Goal: Information Seeking & Learning: Learn about a topic

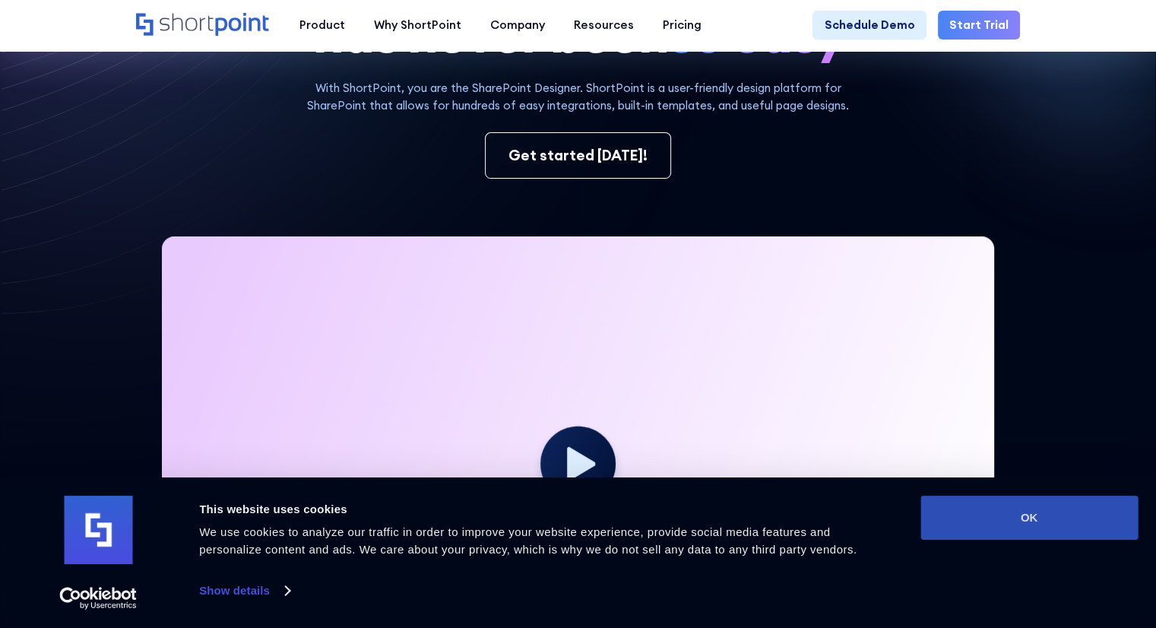
scroll to position [380, 0]
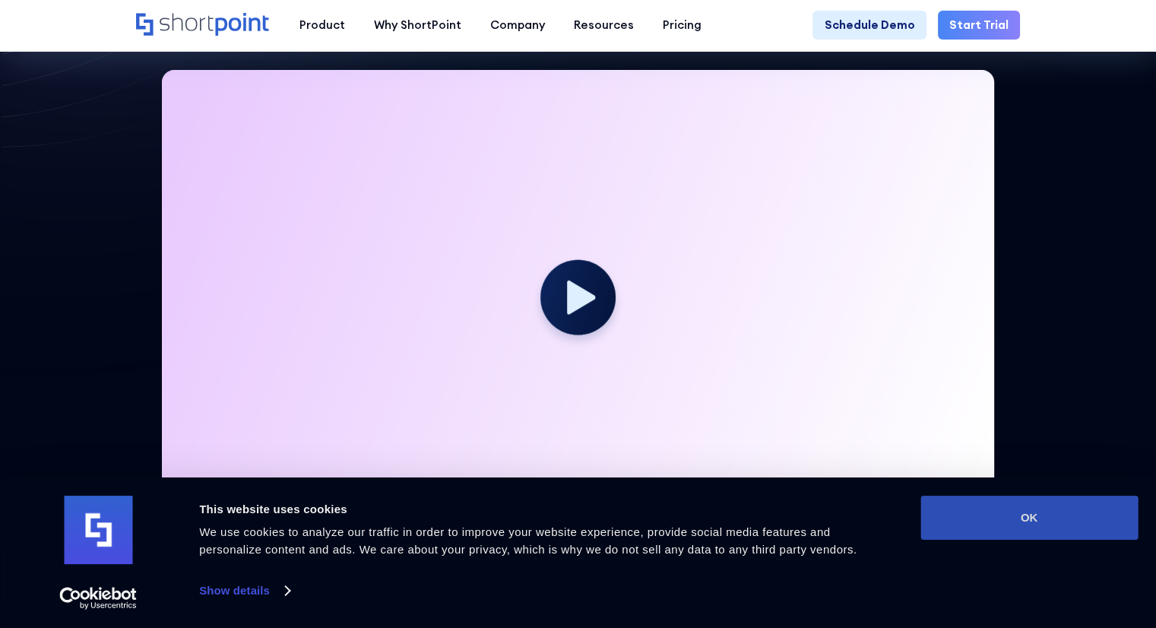
click at [1094, 519] on button "OK" at bounding box center [1029, 518] width 217 height 44
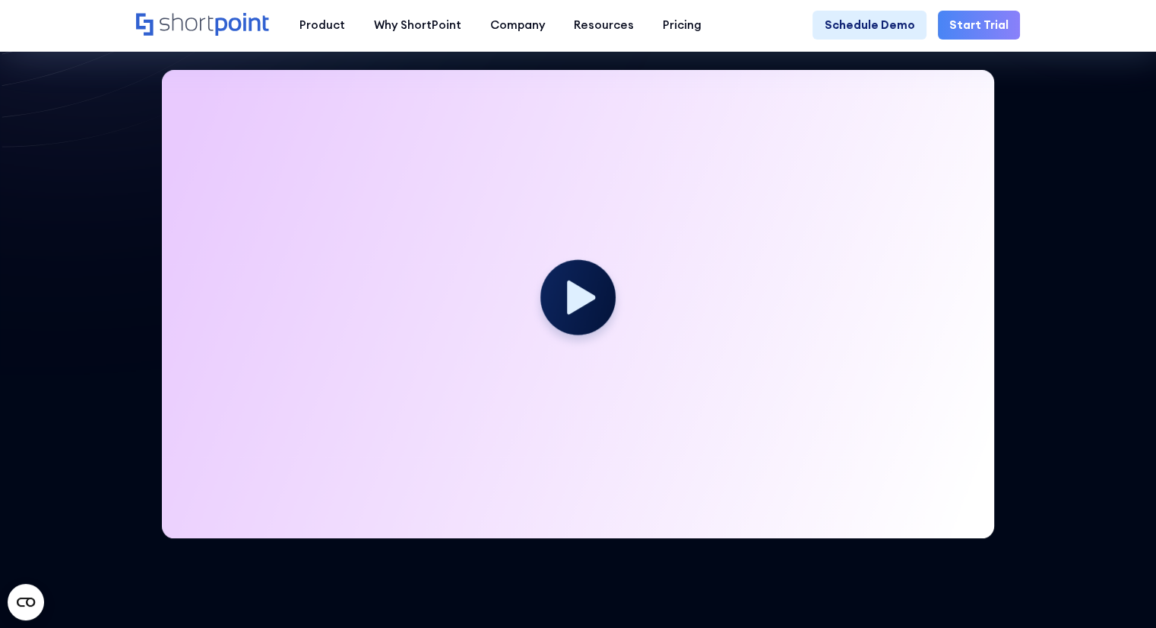
scroll to position [0, 0]
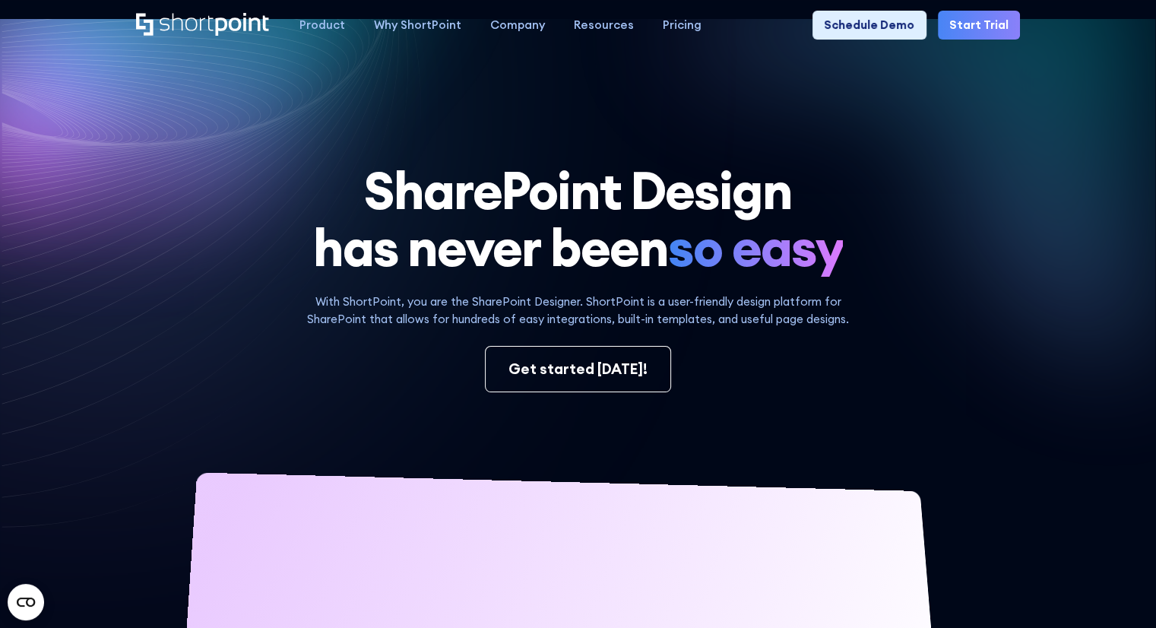
drag, startPoint x: 988, startPoint y: 28, endPoint x: 985, endPoint y: 43, distance: 15.7
click at [988, 28] on link "Start Trial" at bounding box center [979, 25] width 82 height 29
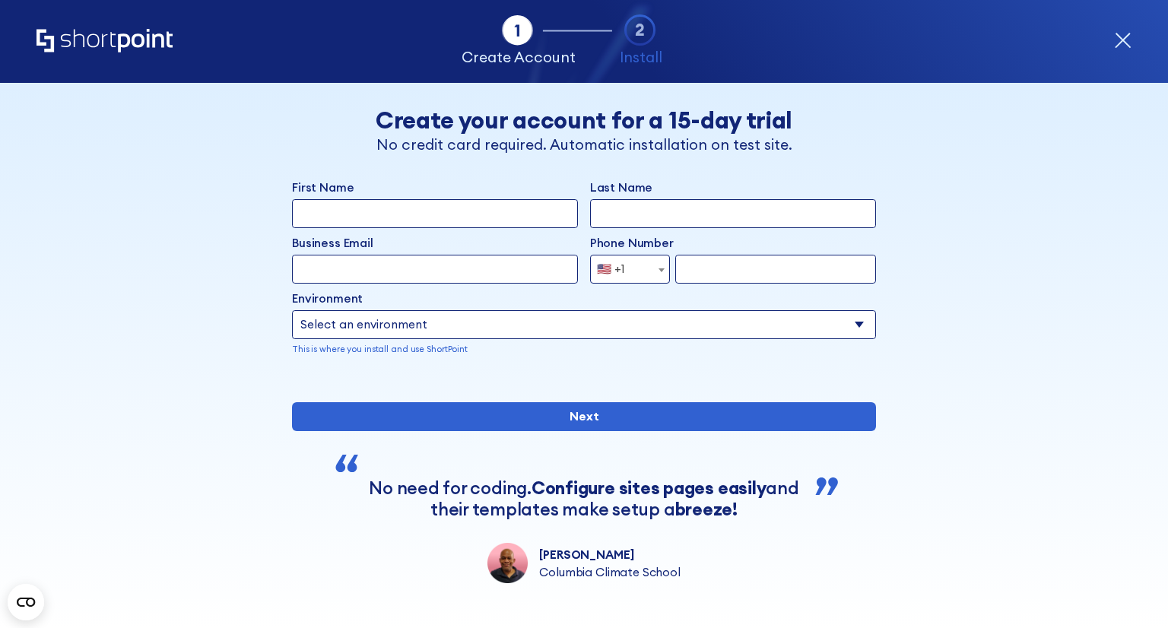
click at [125, 46] on icon "Home" at bounding box center [104, 41] width 136 height 24
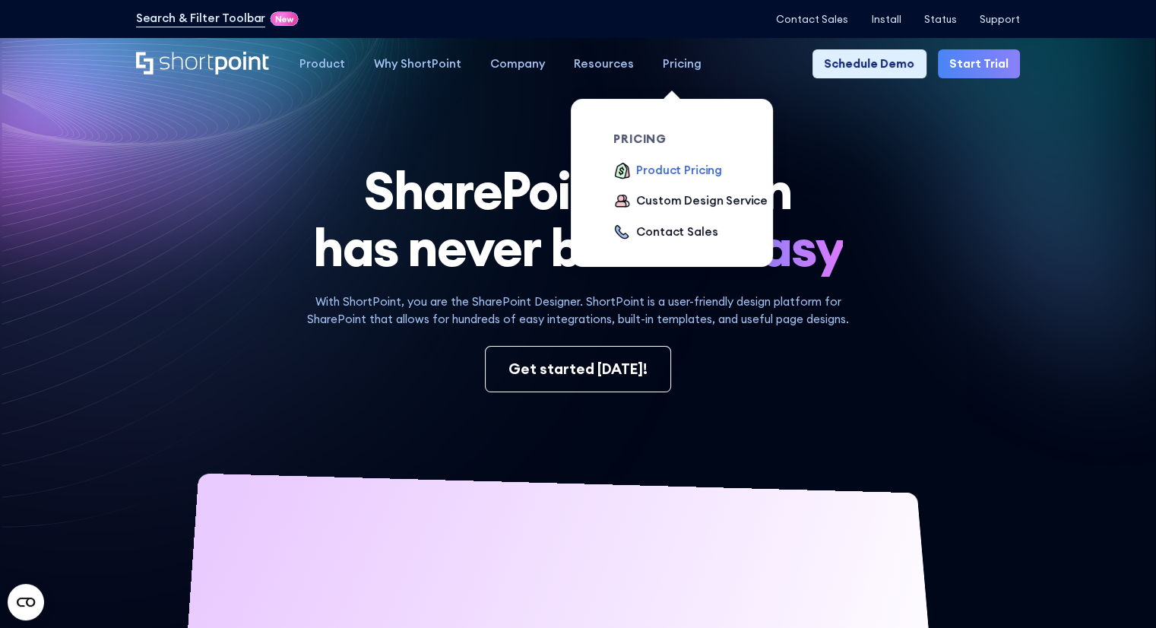
click at [671, 170] on div "Product Pricing" at bounding box center [679, 170] width 86 height 17
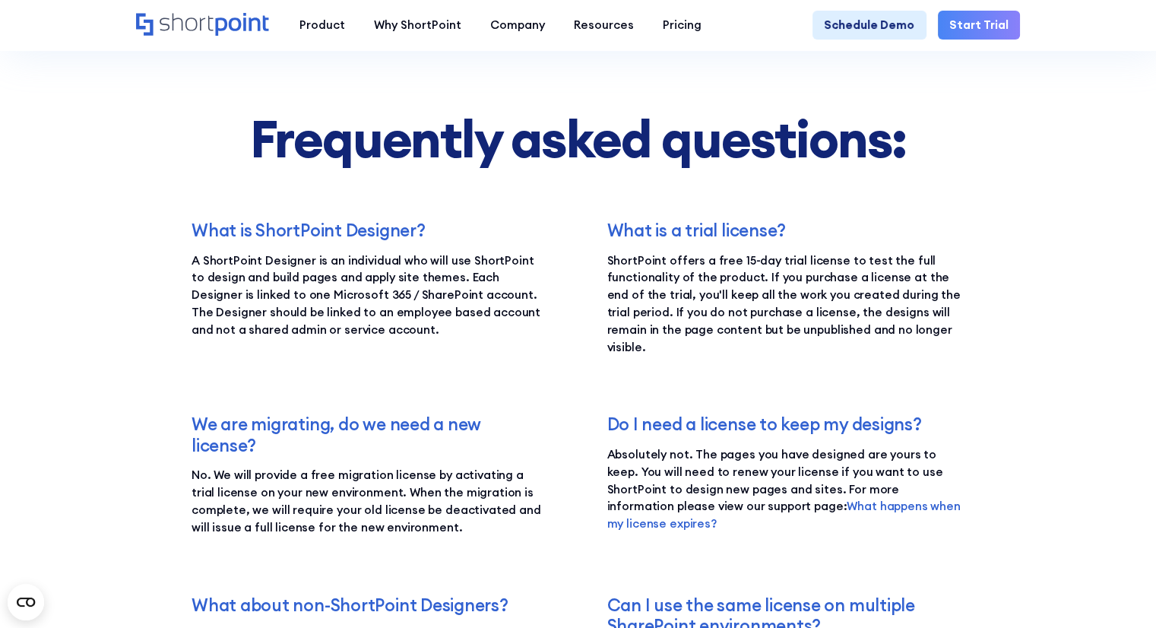
scroll to position [2357, 0]
